Goal: Find specific page/section: Find specific page/section

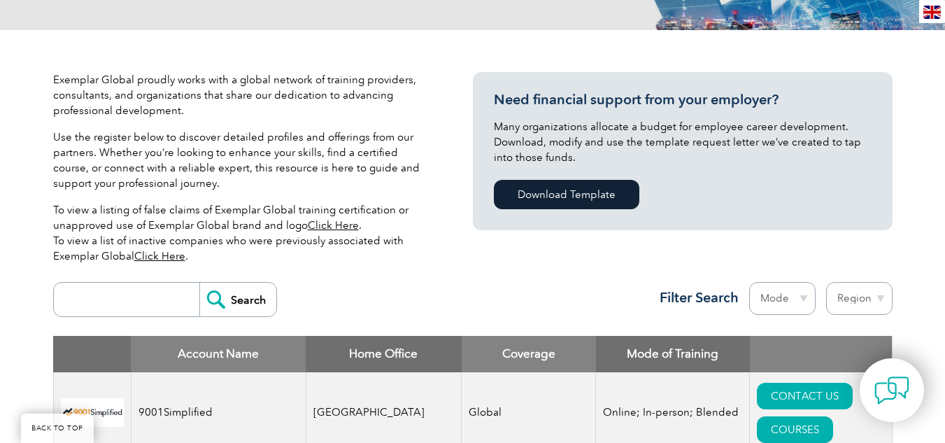
scroll to position [280, 0]
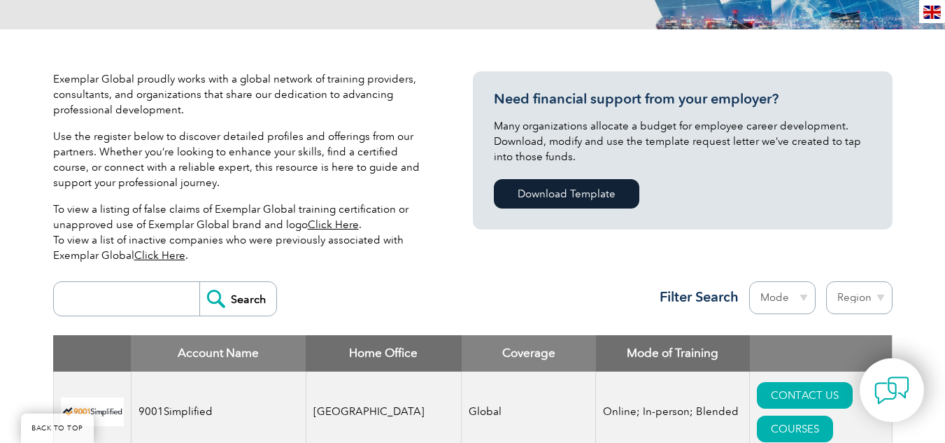
click at [104, 299] on input "search" at bounding box center [130, 299] width 138 height 34
type input "[GEOGRAPHIC_DATA]"
click at [199, 282] on input "Search" at bounding box center [237, 299] width 77 height 34
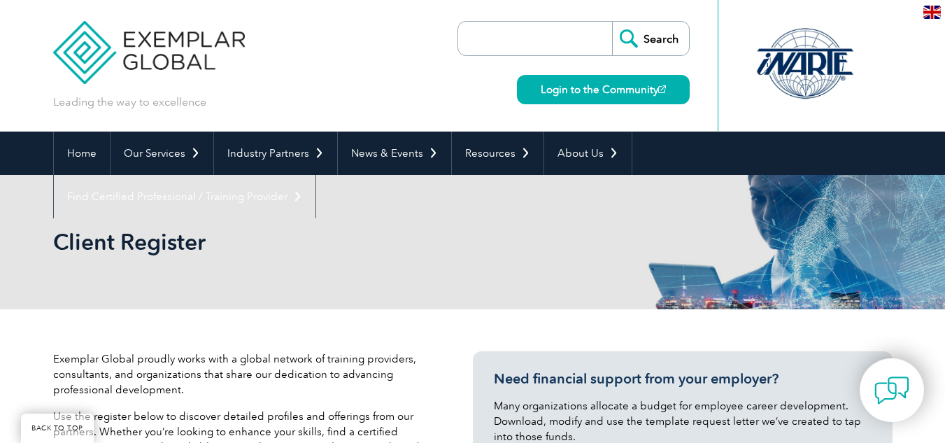
scroll to position [280, 0]
